Goal: Use online tool/utility: Utilize a website feature to perform a specific function

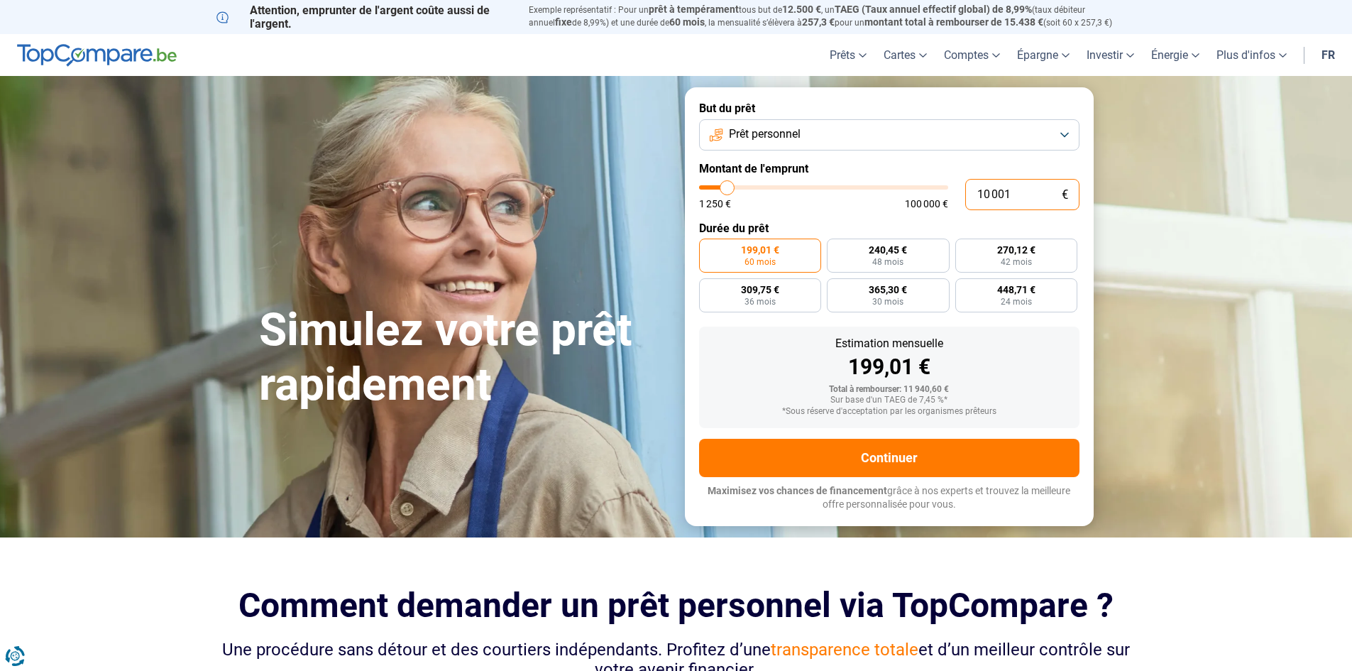
click at [1016, 190] on input "10 001" at bounding box center [1022, 194] width 114 height 31
drag, startPoint x: 1027, startPoint y: 189, endPoint x: 915, endPoint y: 190, distance: 112.2
click at [915, 190] on div "10 001 € 1 250 € 100 000 €" at bounding box center [889, 194] width 380 height 31
type input "10000"
radio input "true"
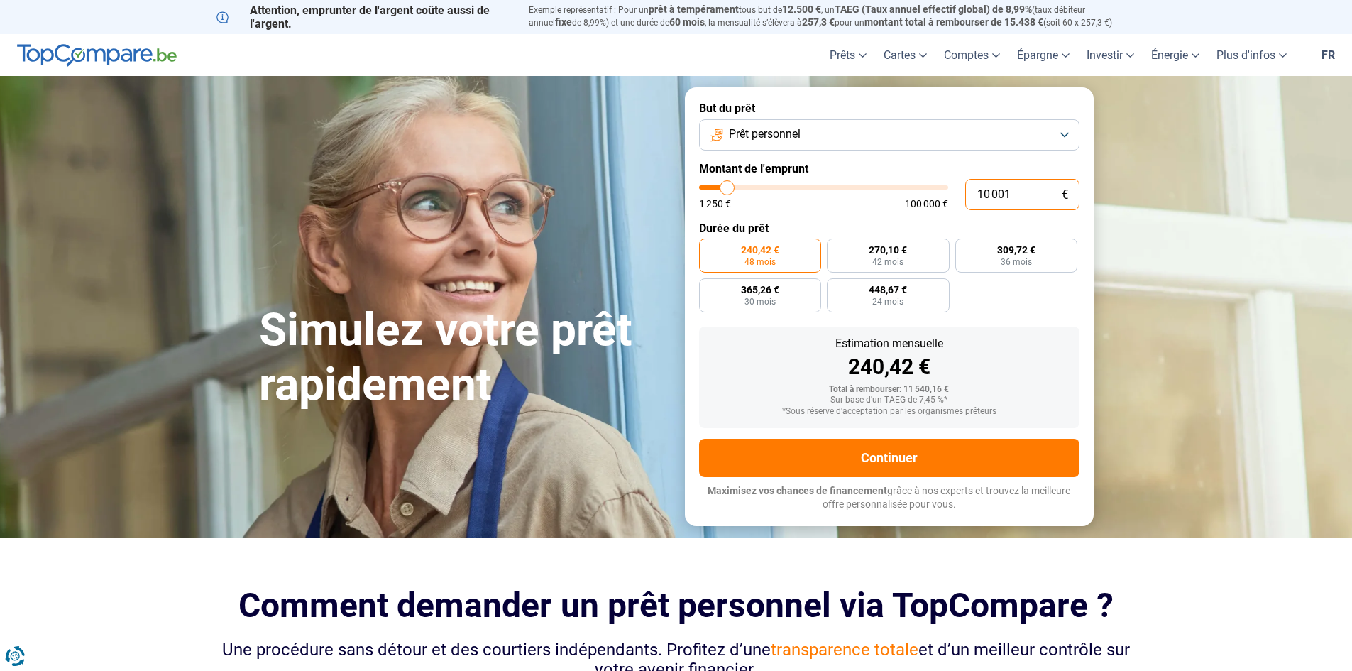
type input "1"
type input "1250"
type input "10"
type input "1250"
type input "100"
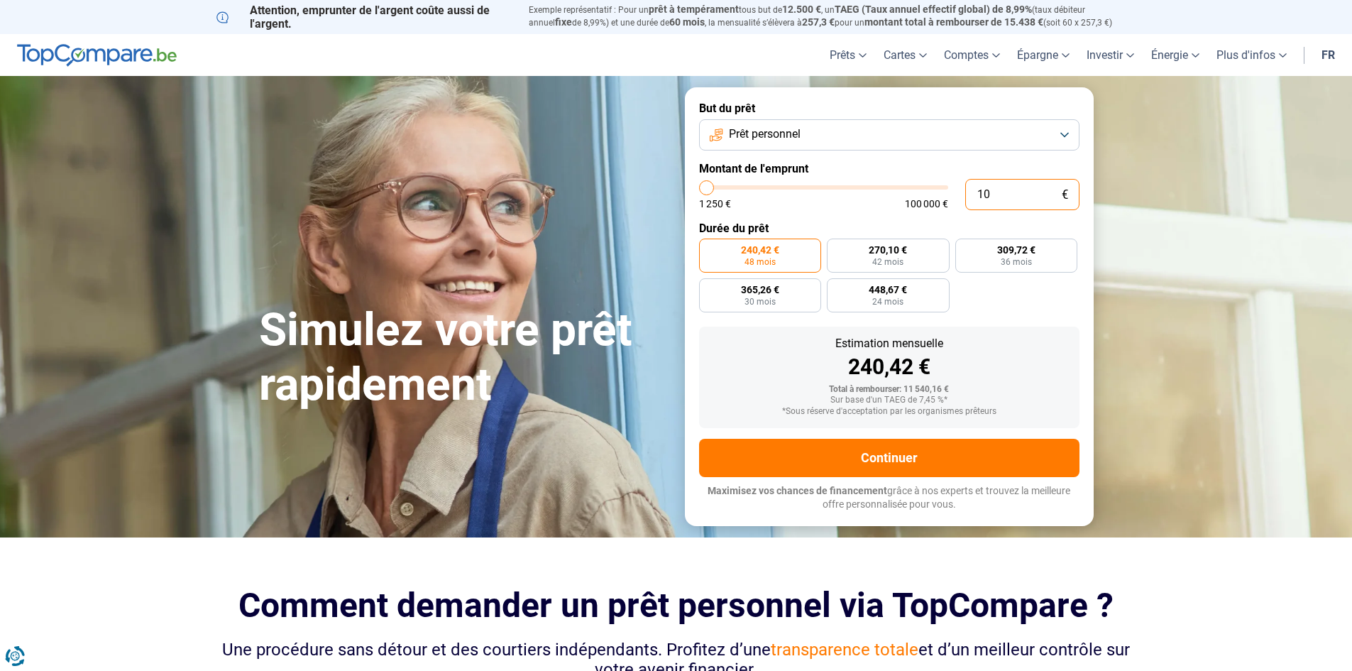
type input "1250"
type input "1 000"
type input "1250"
type input "10 000"
type input "10000"
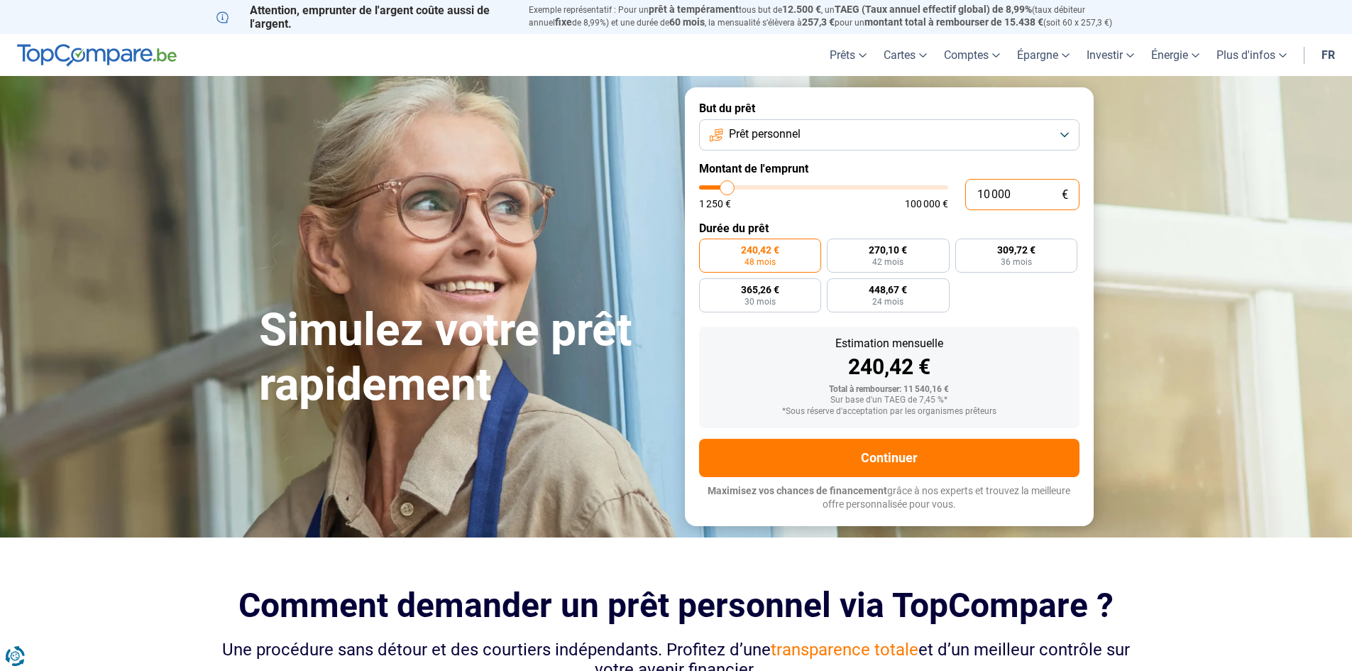
type input "100 000"
type input "100000"
radio input "false"
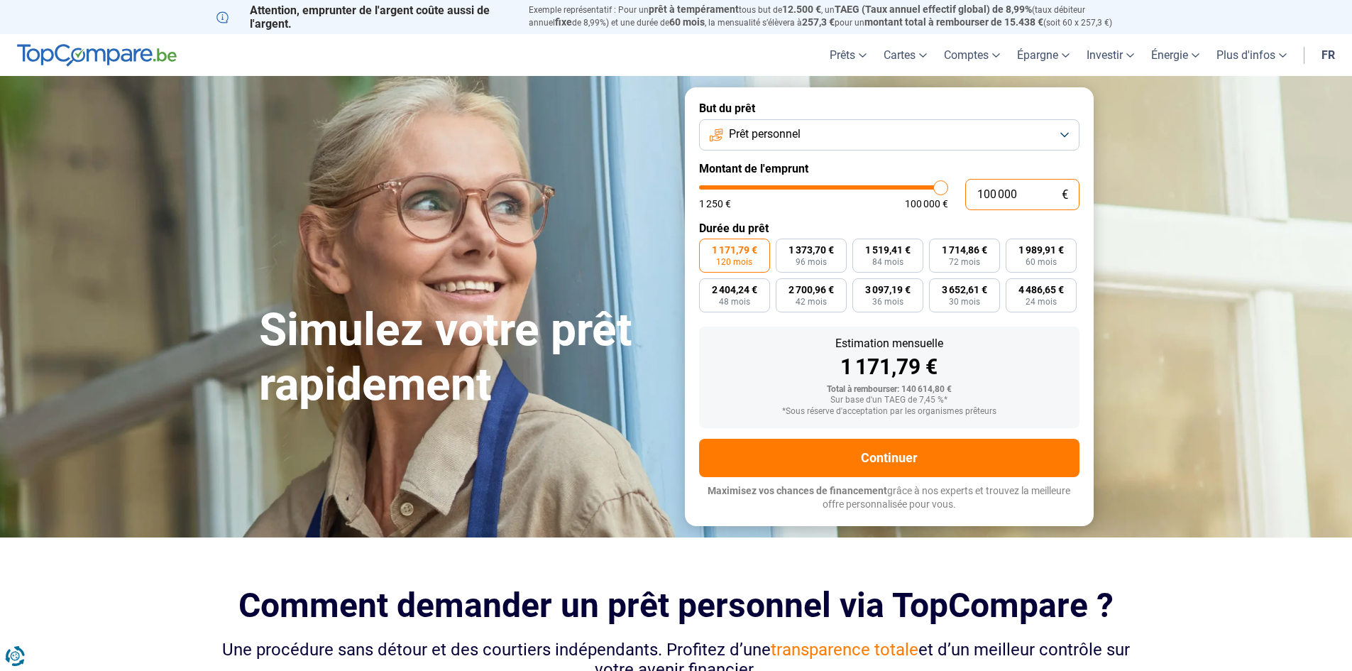
type input "100 000"
click at [744, 258] on span "120 mois" at bounding box center [734, 262] width 36 height 9
click at [708, 248] on input "1 171,79 € 120 mois" at bounding box center [703, 242] width 9 height 9
click at [1034, 295] on span "4 486,65 €" at bounding box center [1041, 290] width 45 height 10
click at [1015, 287] on input "4 486,65 € 24 mois" at bounding box center [1010, 282] width 9 height 9
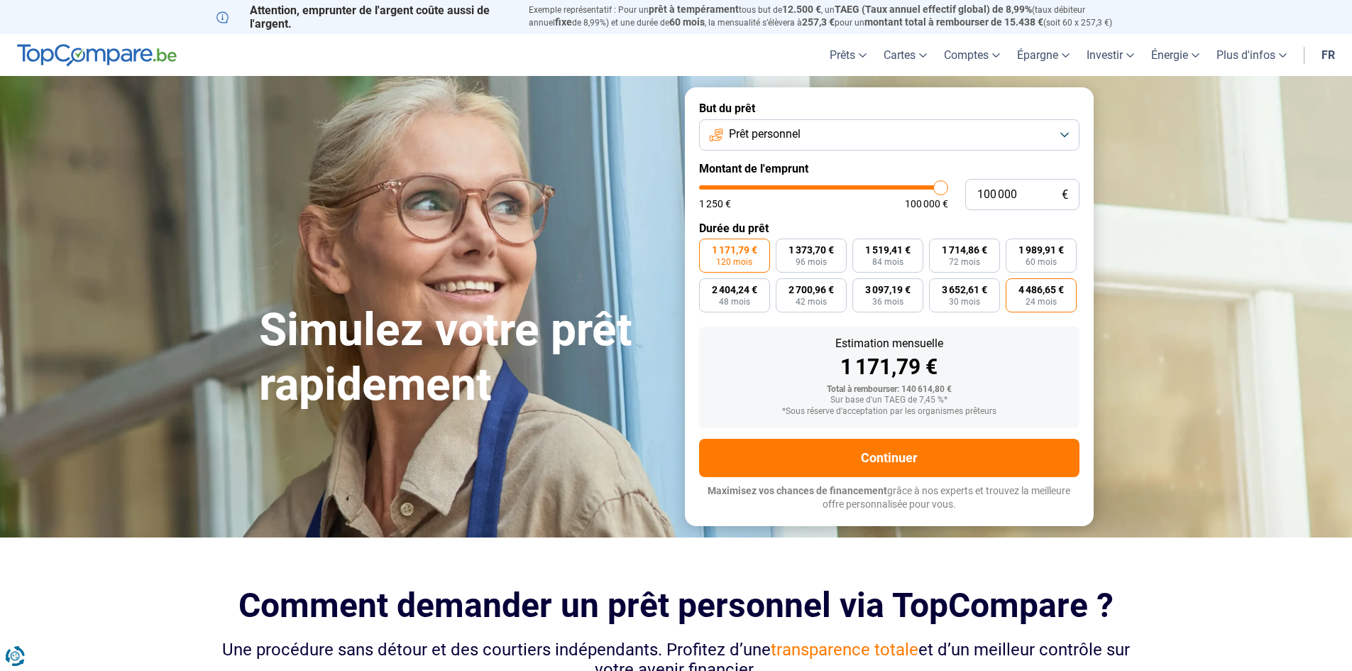
radio input "true"
click at [751, 250] on span "1 171,79 €" at bounding box center [734, 250] width 45 height 10
click at [708, 248] on input "1 171,79 € 120 mois" at bounding box center [703, 242] width 9 height 9
radio input "true"
click at [808, 253] on span "1 373,70 €" at bounding box center [811, 250] width 45 height 10
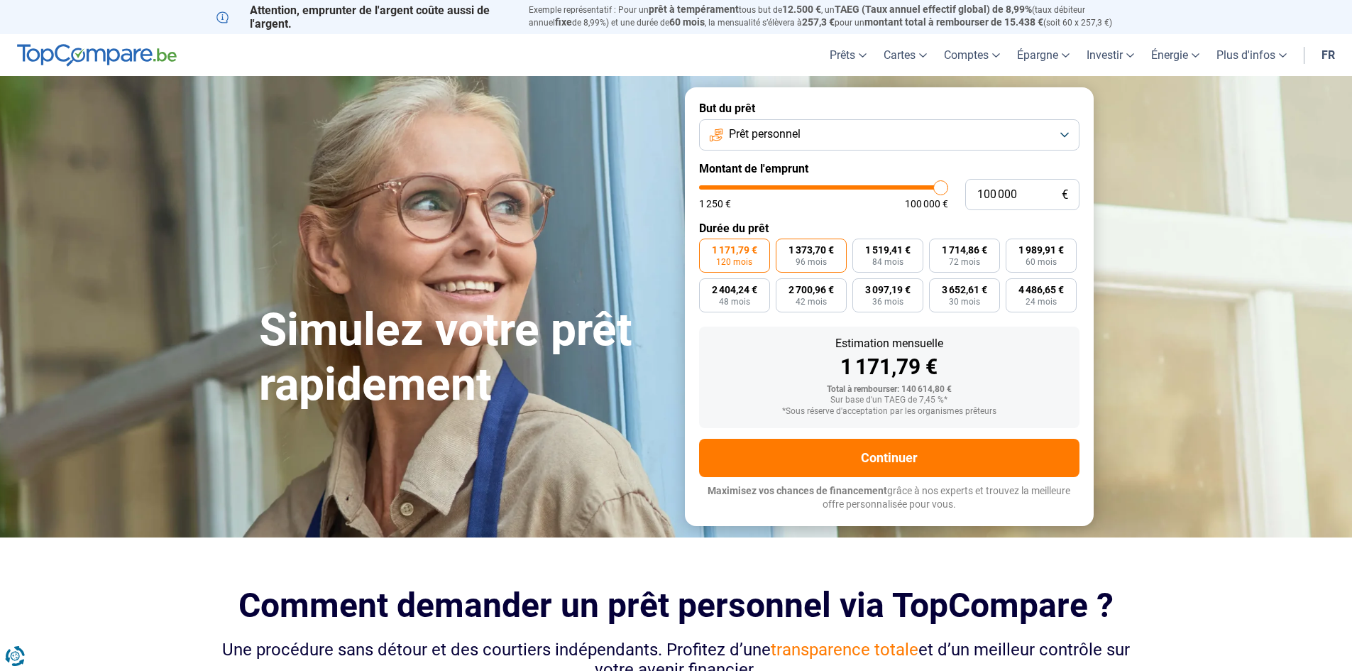
click at [785, 248] on input "1 373,70 € 96 mois" at bounding box center [780, 242] width 9 height 9
radio input "true"
